Goal: Task Accomplishment & Management: Use online tool/utility

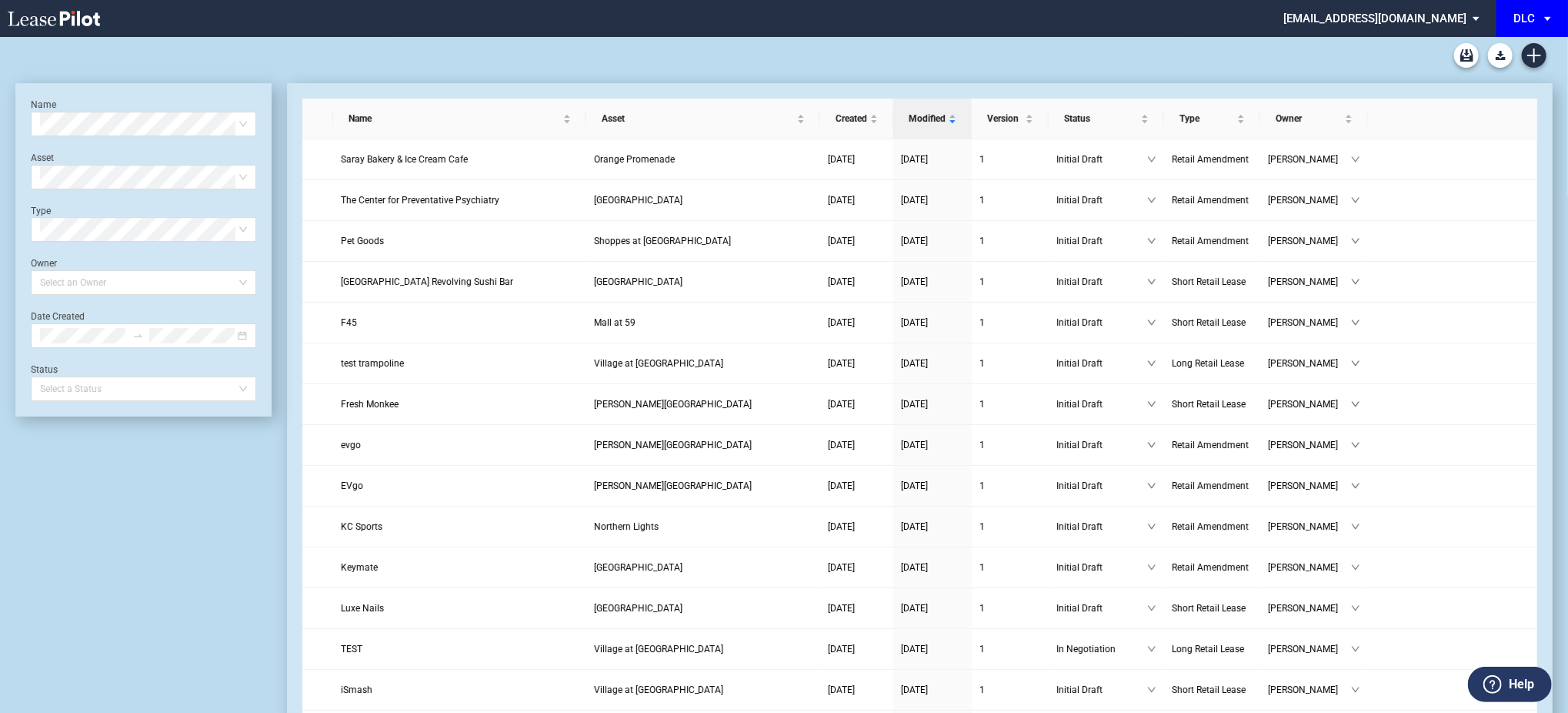
click at [1532, 15] on div "DLC" at bounding box center [1524, 18] width 22 height 14
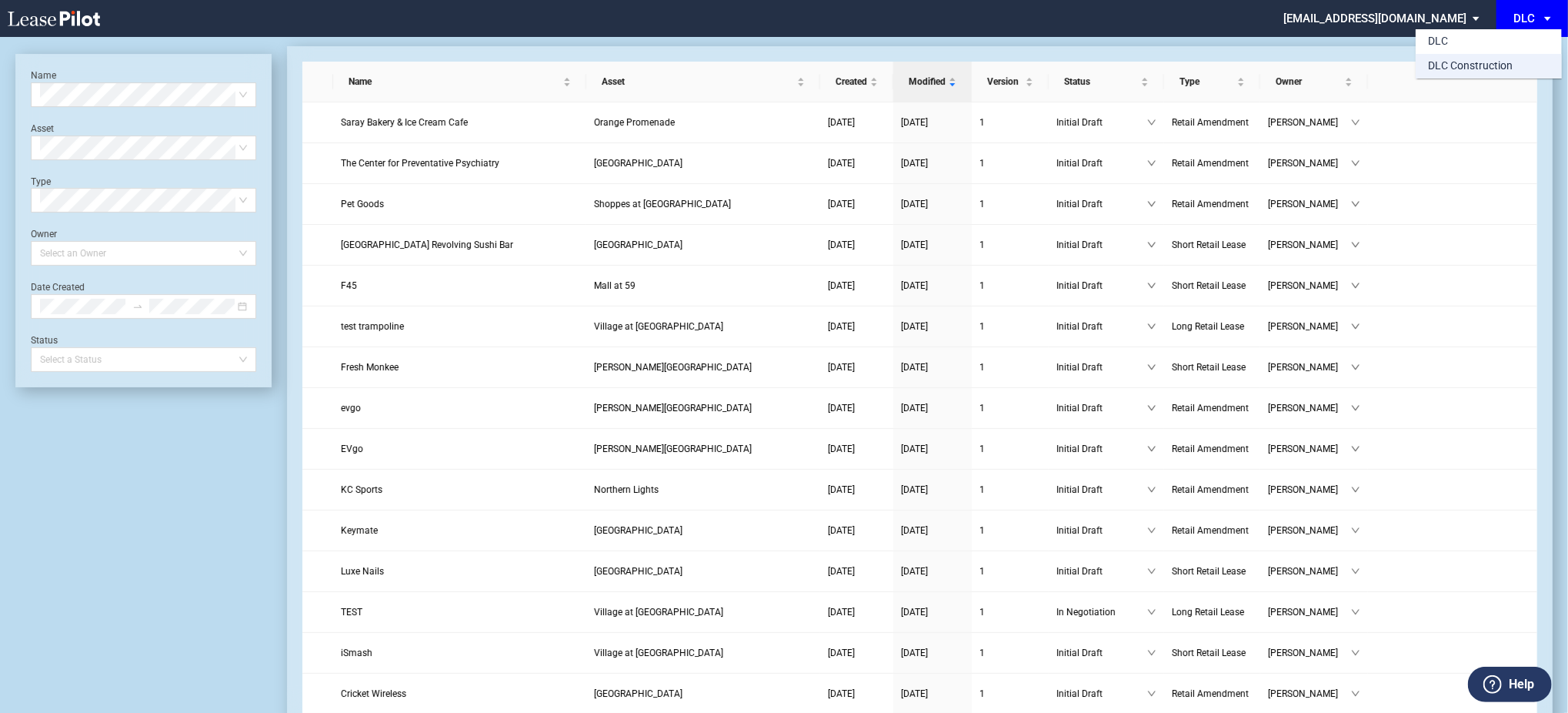
click at [1460, 72] on div "DLC Construction" at bounding box center [1470, 66] width 84 height 15
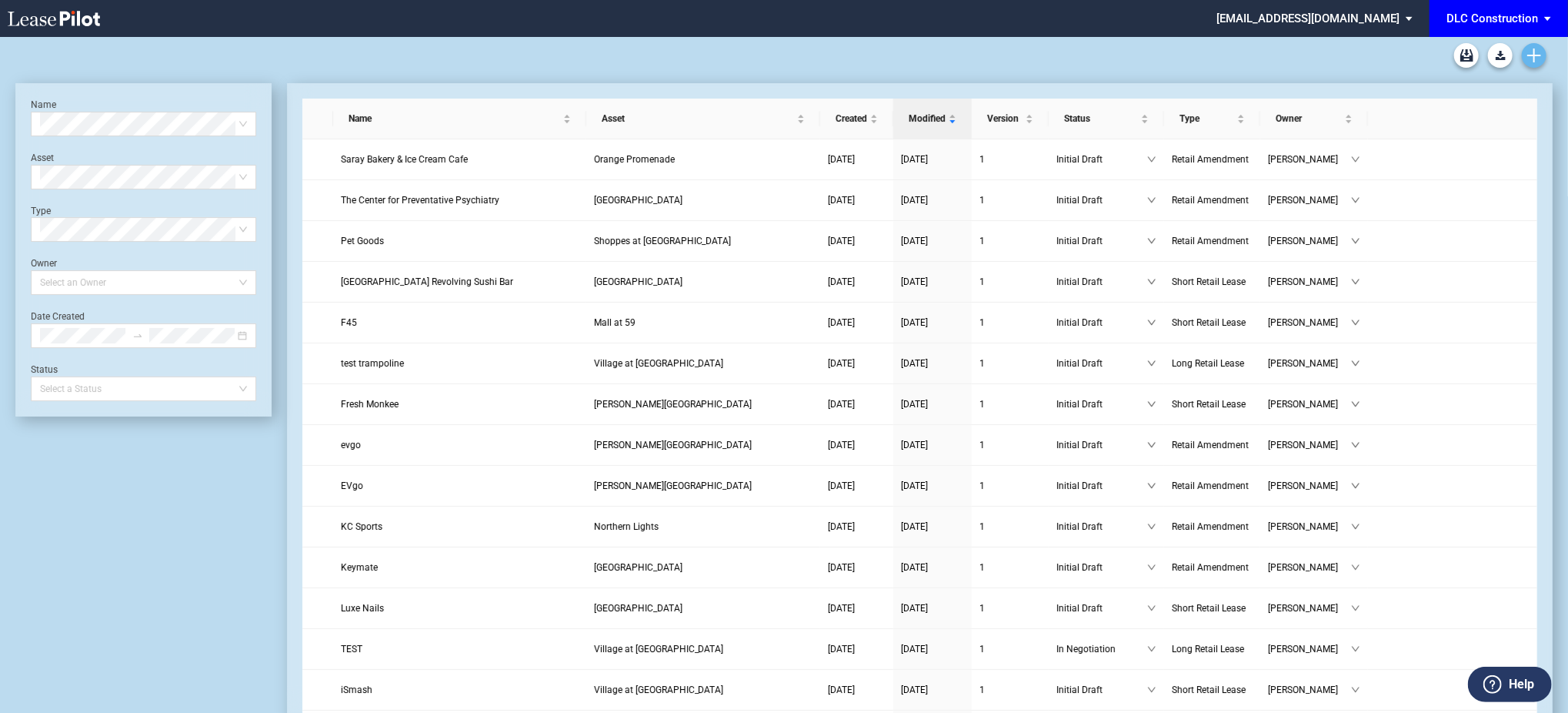
click at [1535, 46] on link "Create new document" at bounding box center [1534, 55] width 25 height 25
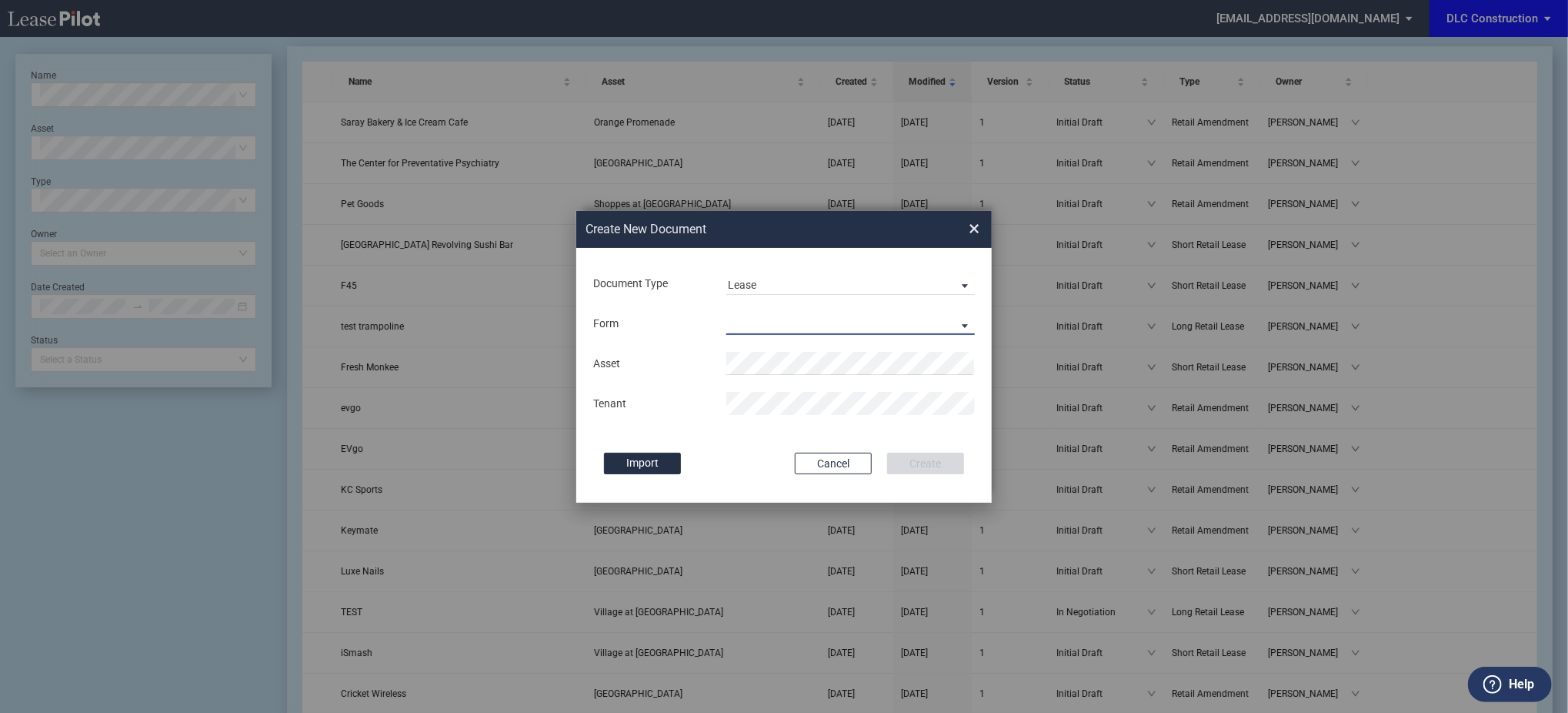
click at [761, 319] on md-select "Long Retail Lease Short Retail Lease" at bounding box center [850, 323] width 248 height 23
click at [883, 293] on md-backdrop at bounding box center [784, 375] width 1568 height 750
drag, startPoint x: 969, startPoint y: 234, endPoint x: 1156, endPoint y: 350, distance: 220.1
click at [969, 233] on span "×" at bounding box center [974, 228] width 10 height 25
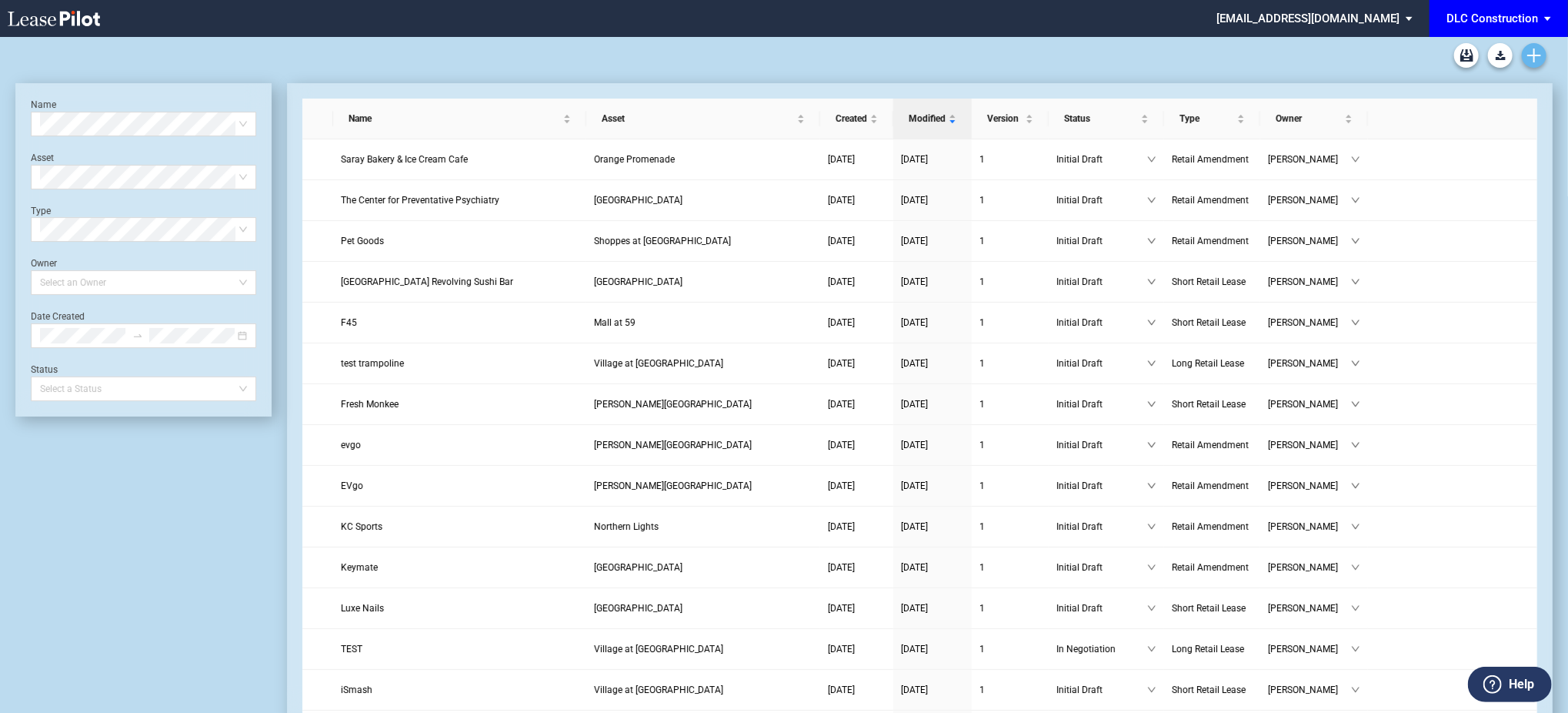
click at [1530, 60] on icon "Create new document" at bounding box center [1534, 55] width 14 height 14
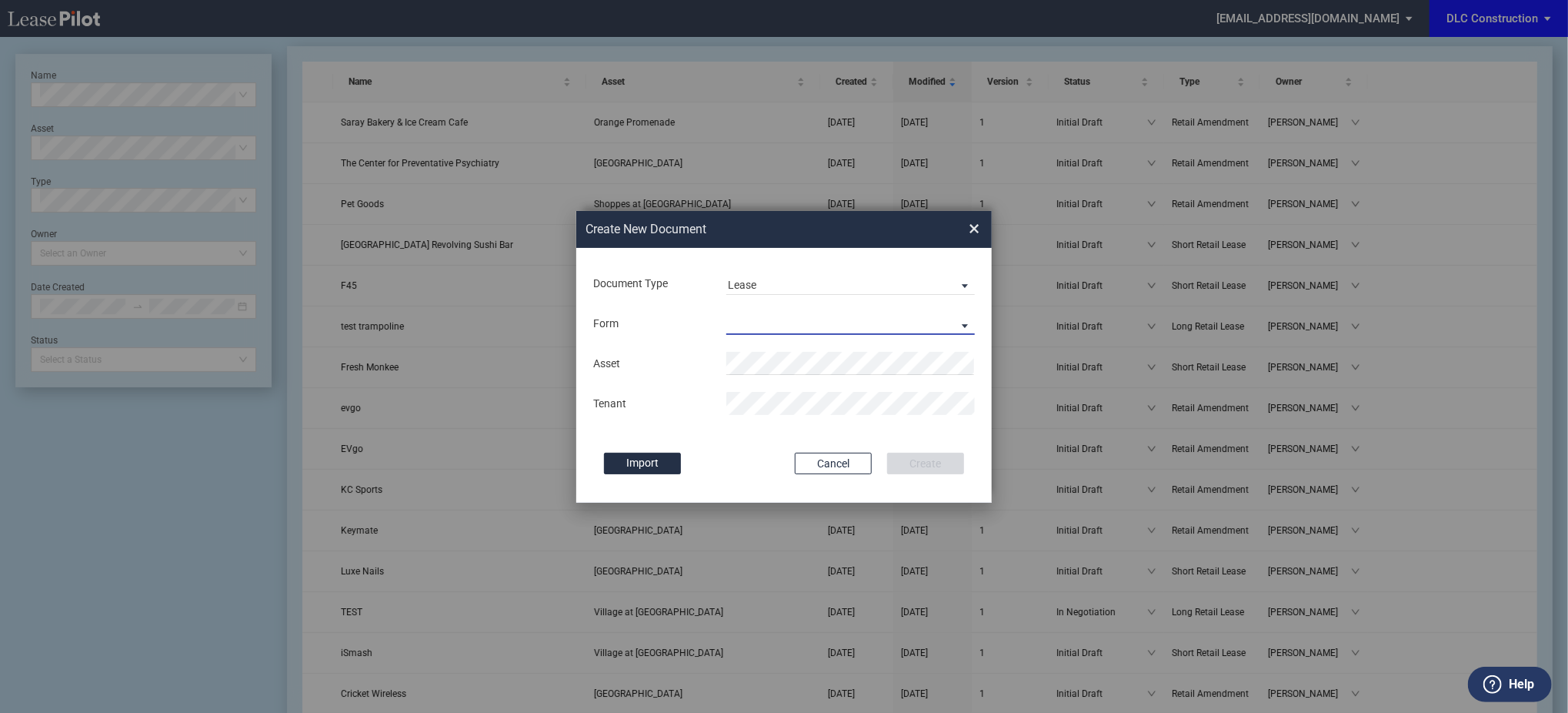
click at [818, 326] on md-select "Long Retail Lease Short Retail Lease" at bounding box center [850, 323] width 248 height 23
click at [786, 275] on md-backdrop at bounding box center [784, 375] width 1568 height 750
click at [786, 281] on span "Lease" at bounding box center [838, 285] width 221 height 15
click at [1386, 12] on md-backdrop at bounding box center [784, 375] width 1568 height 750
click at [1522, 27] on div "Create New Document Create New Conformed Deal × Document Type Lease Deal Type R…" at bounding box center [784, 357] width 1568 height 714
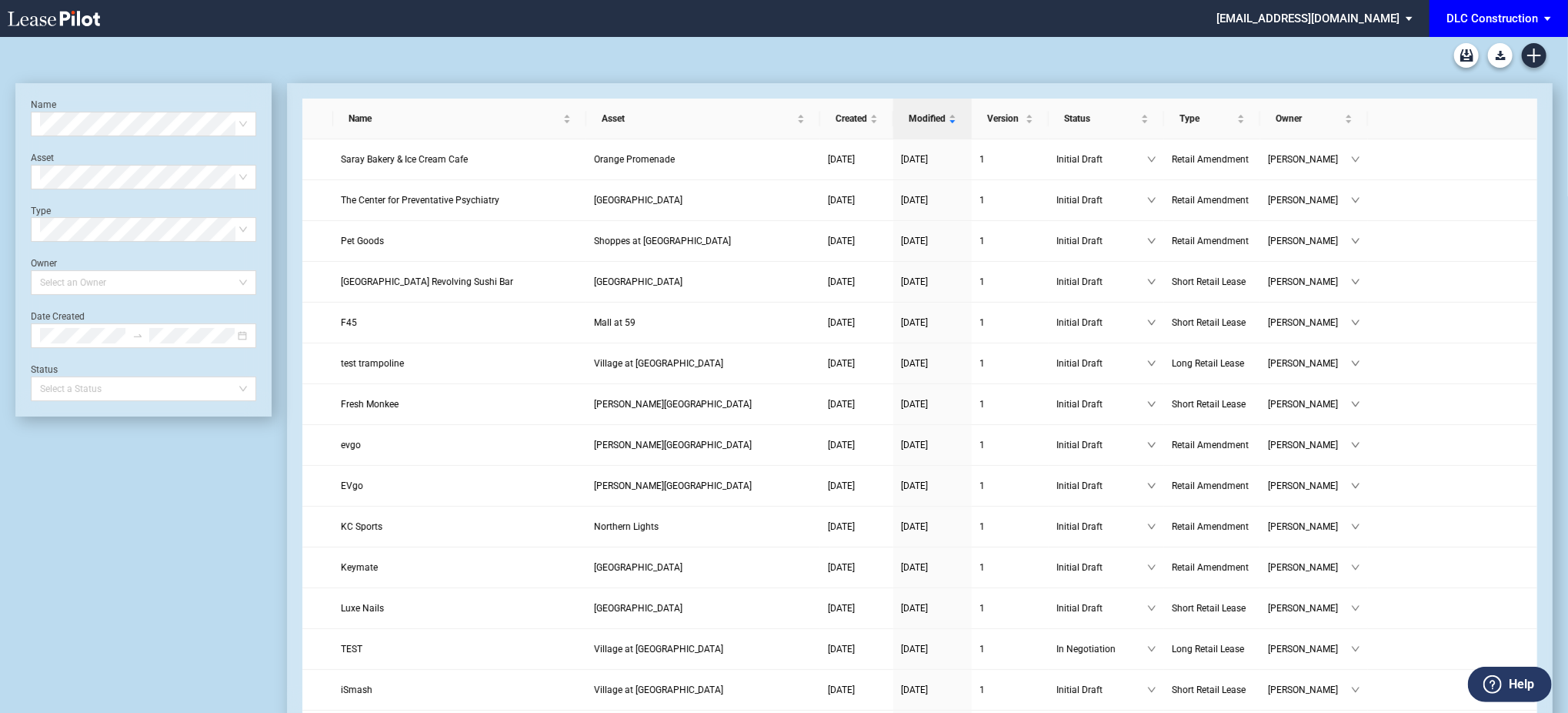
scroll to position [37, 0]
